Goal: Task Accomplishment & Management: Manage account settings

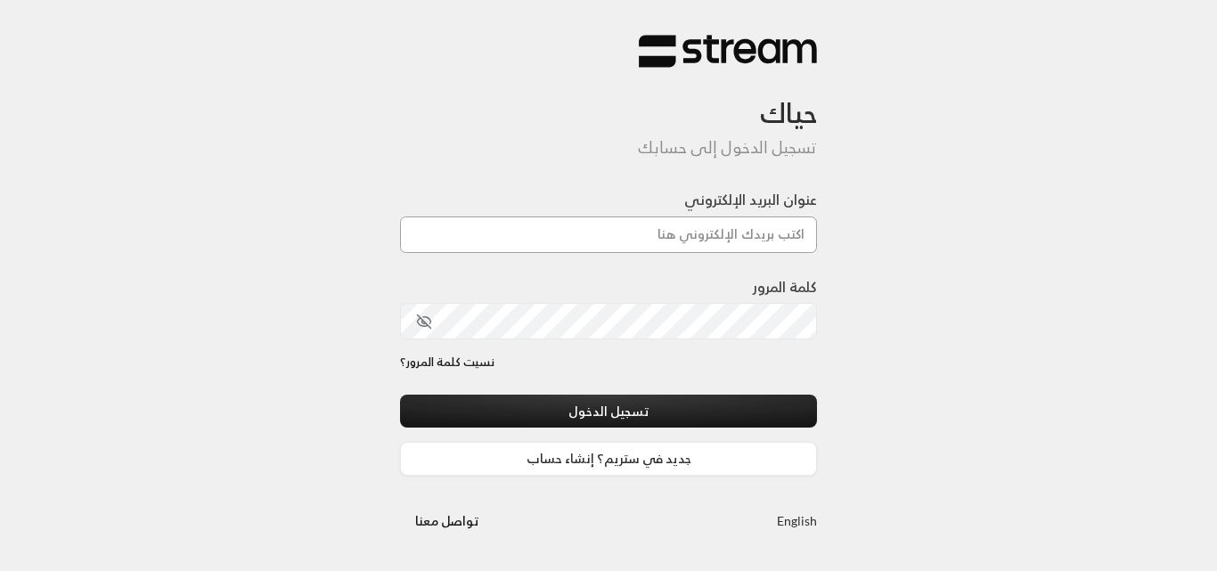
type input "[PERSON_NAME][DOMAIN_NAME][EMAIL_ADDRESS][DOMAIN_NAME]"
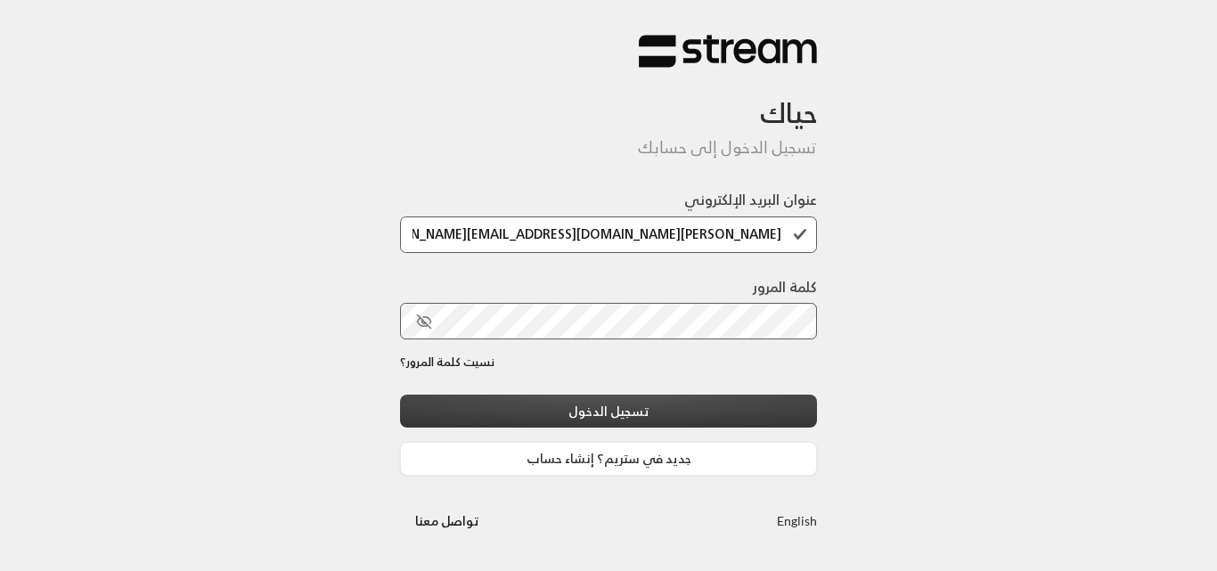
click at [650, 406] on button "تسجيل الدخول" at bounding box center [608, 411] width 417 height 33
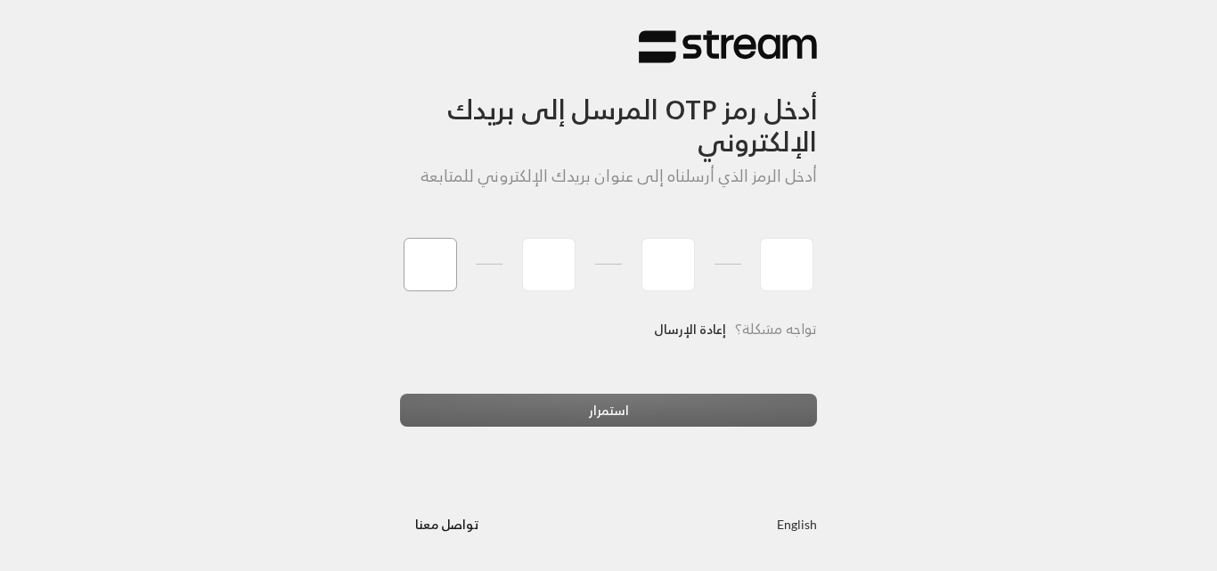
type input "9"
type input "0"
type input "8"
type input "5"
click at [577, 416] on div "استمرار" at bounding box center [608, 418] width 417 height 48
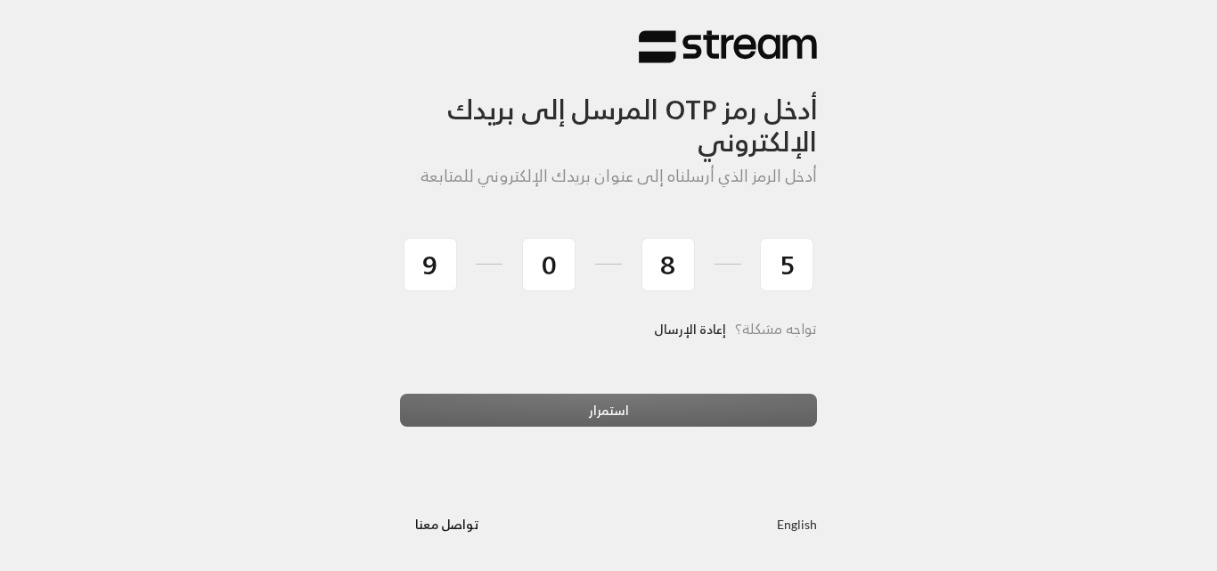
click at [584, 409] on div "استمرار" at bounding box center [608, 418] width 417 height 48
